Goal: Find specific page/section: Find specific page/section

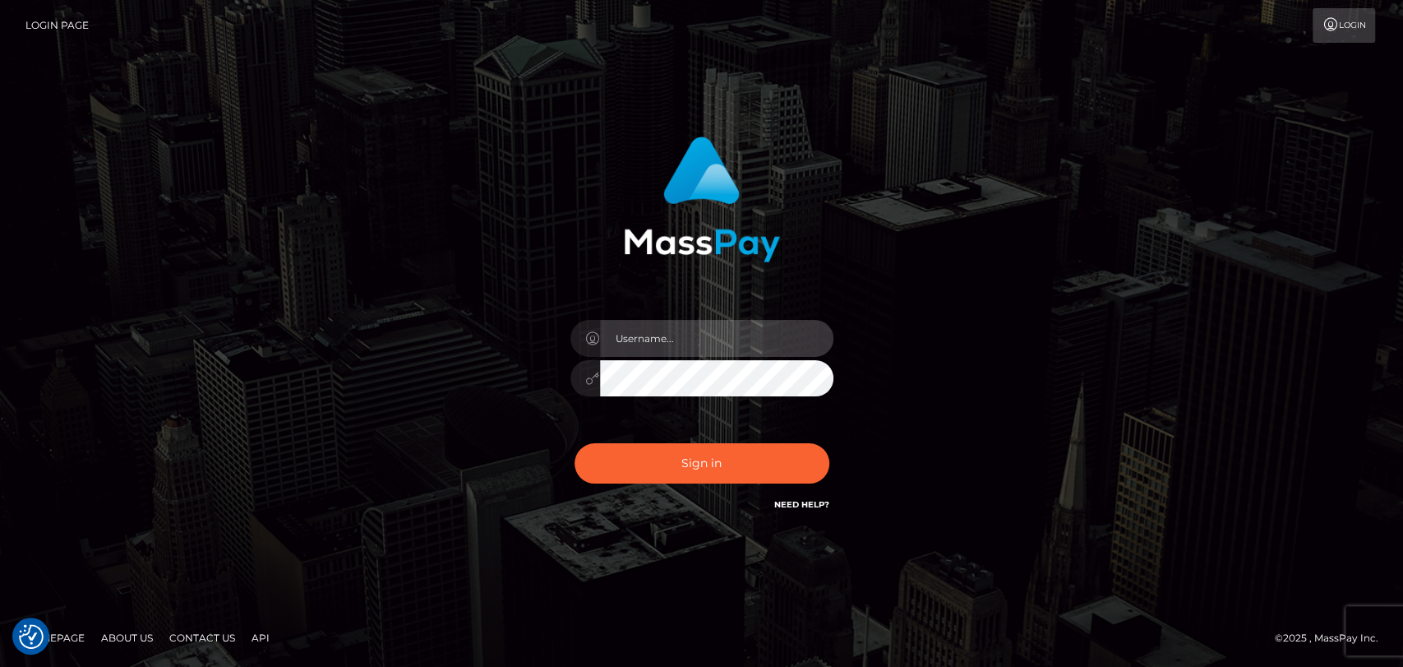
click at [658, 344] on input "text" at bounding box center [716, 338] width 233 height 37
type input "mdem"
click at [570, 376] on div at bounding box center [701, 376] width 263 height 32
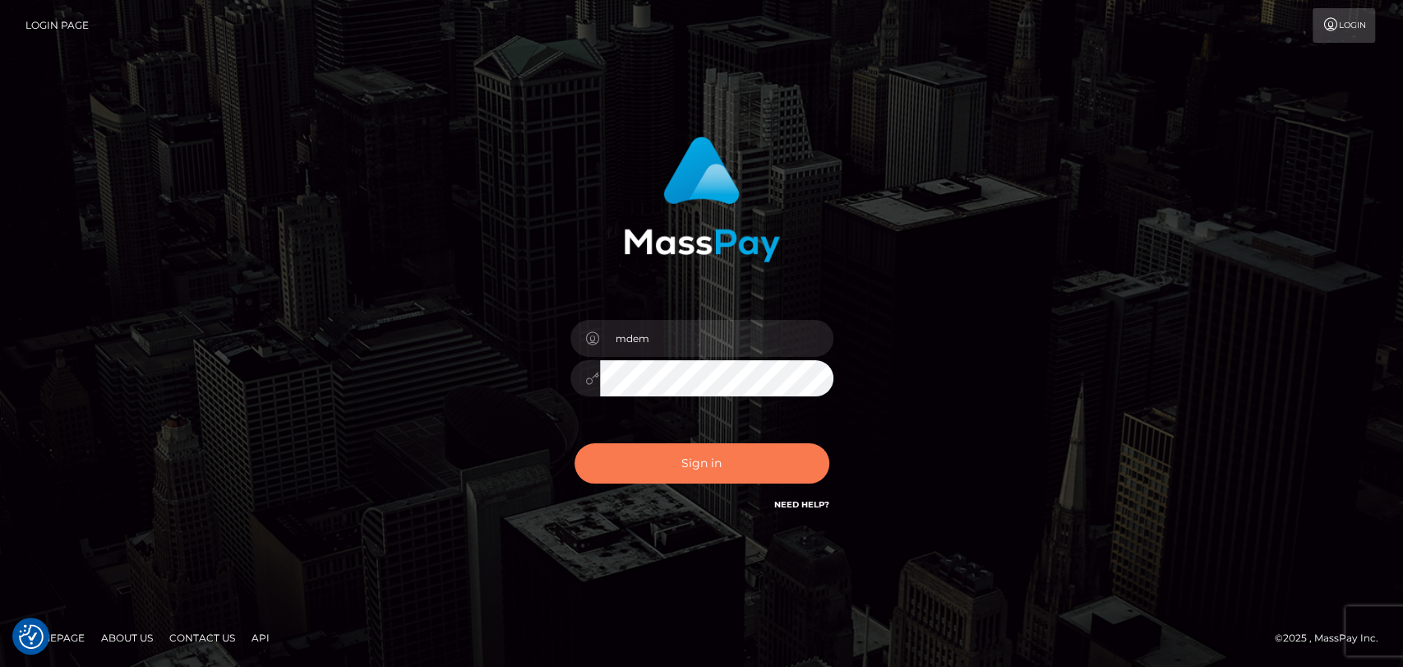
click at [649, 464] on button "Sign in" at bounding box center [702, 463] width 255 height 40
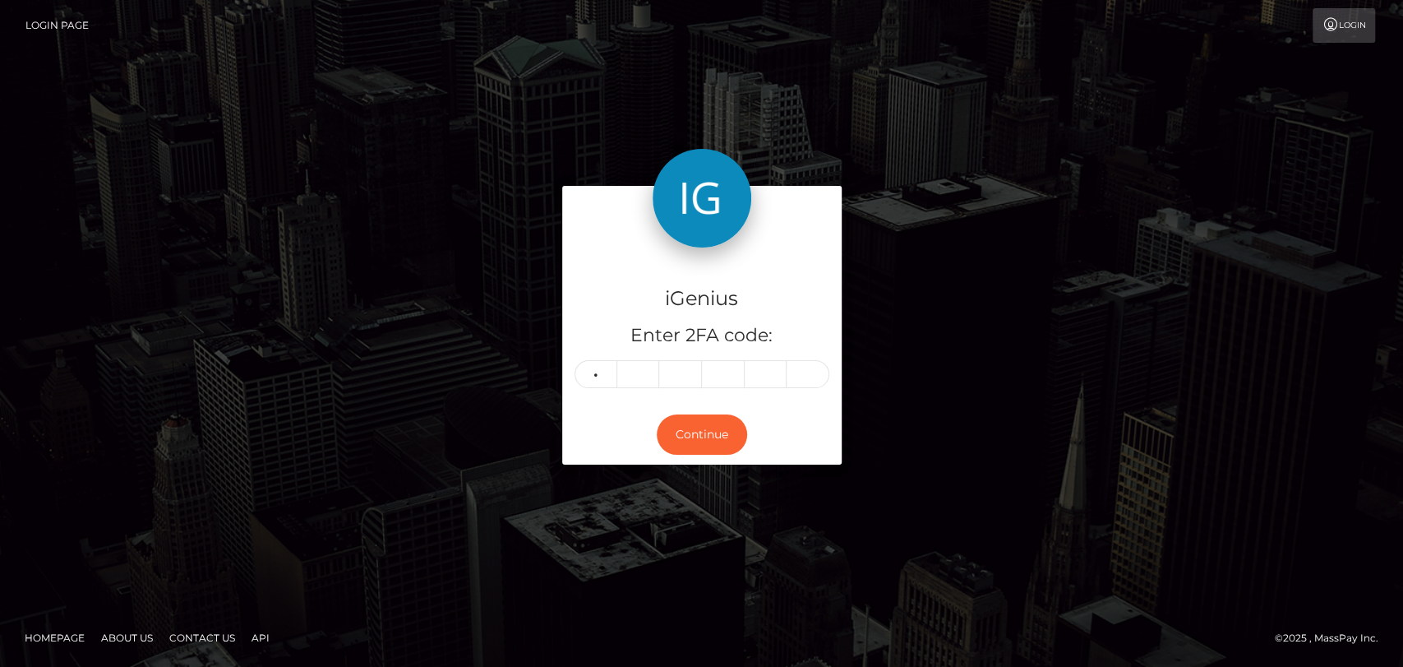
type input "3"
type input "4"
type input "9"
type input "6"
type input "7"
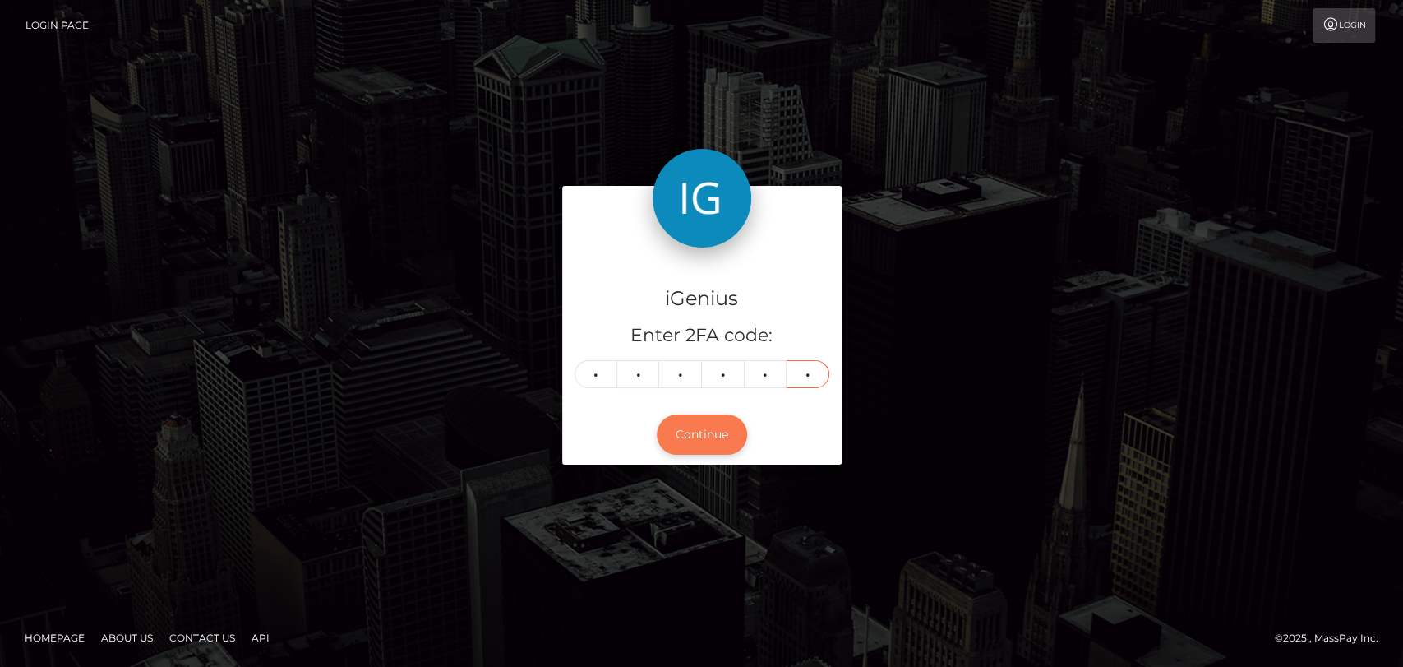
type input "6"
click at [716, 434] on button "Continue" at bounding box center [702, 434] width 90 height 40
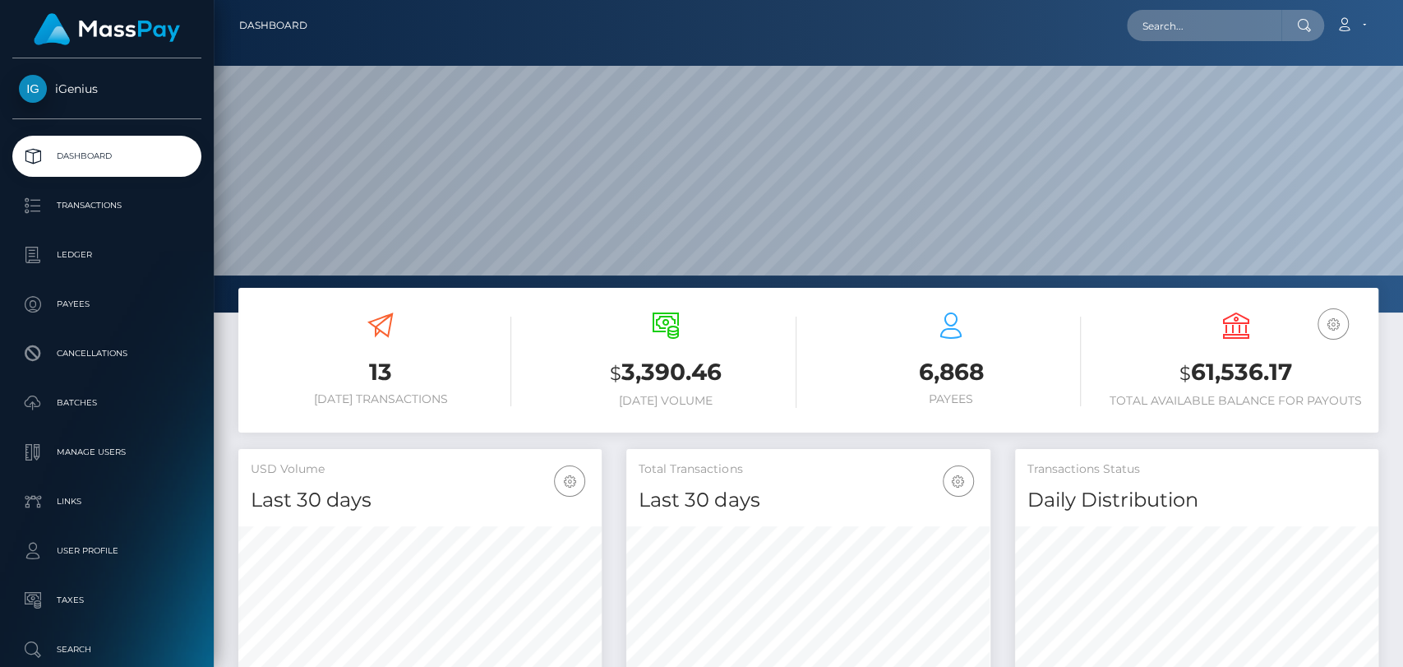
scroll to position [290, 363]
click at [1181, 24] on input "text" at bounding box center [1204, 25] width 155 height 31
paste input "asiaw0@wp.pl"
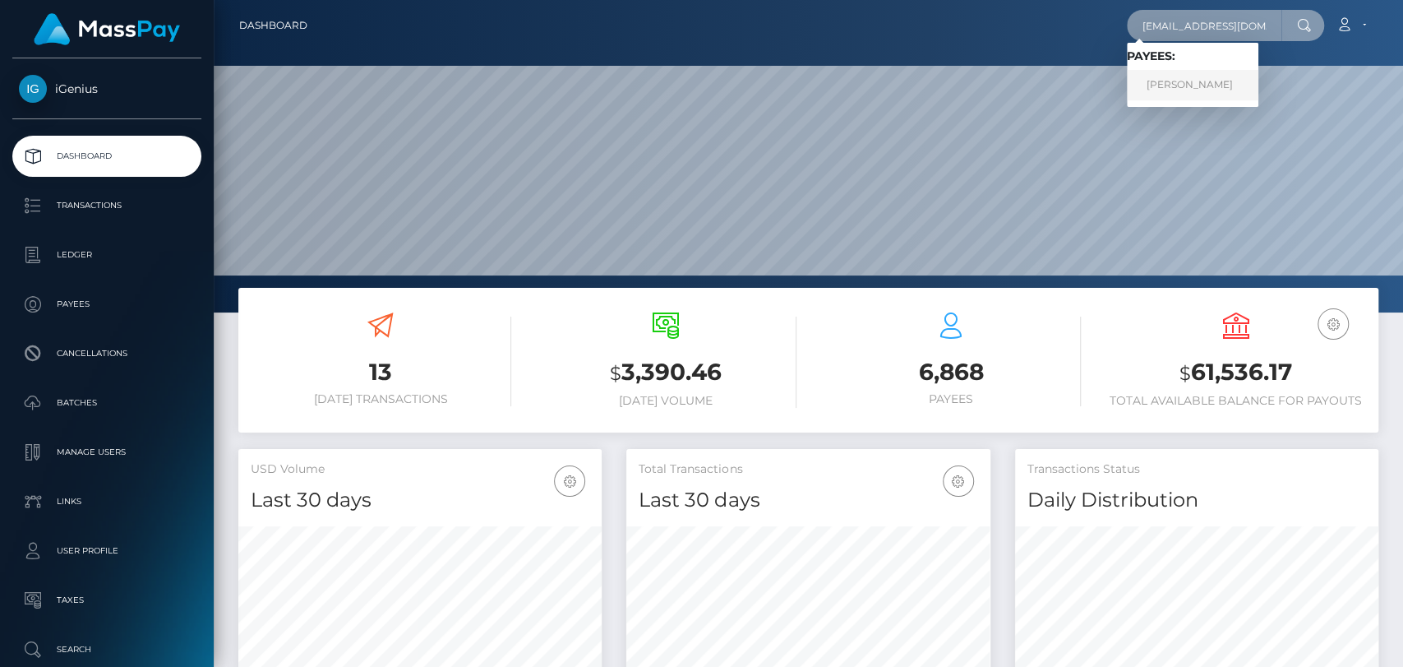
type input "asiaw0@wp.pl"
click at [1166, 79] on link "Joanna Witkowska" at bounding box center [1193, 85] width 132 height 30
